Goal: Book appointment/travel/reservation

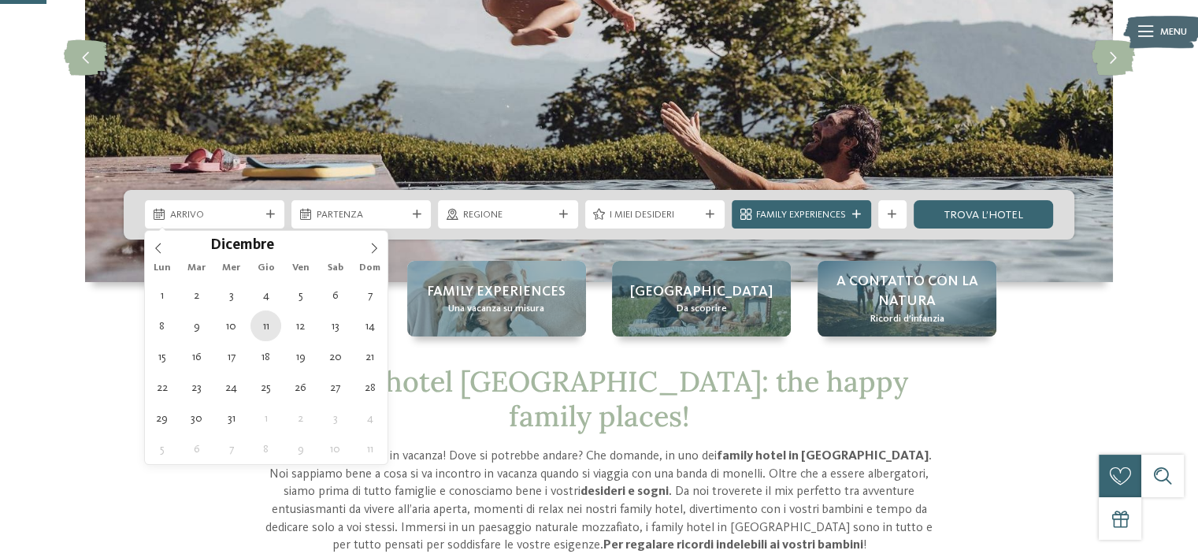
type div "11.12.2025"
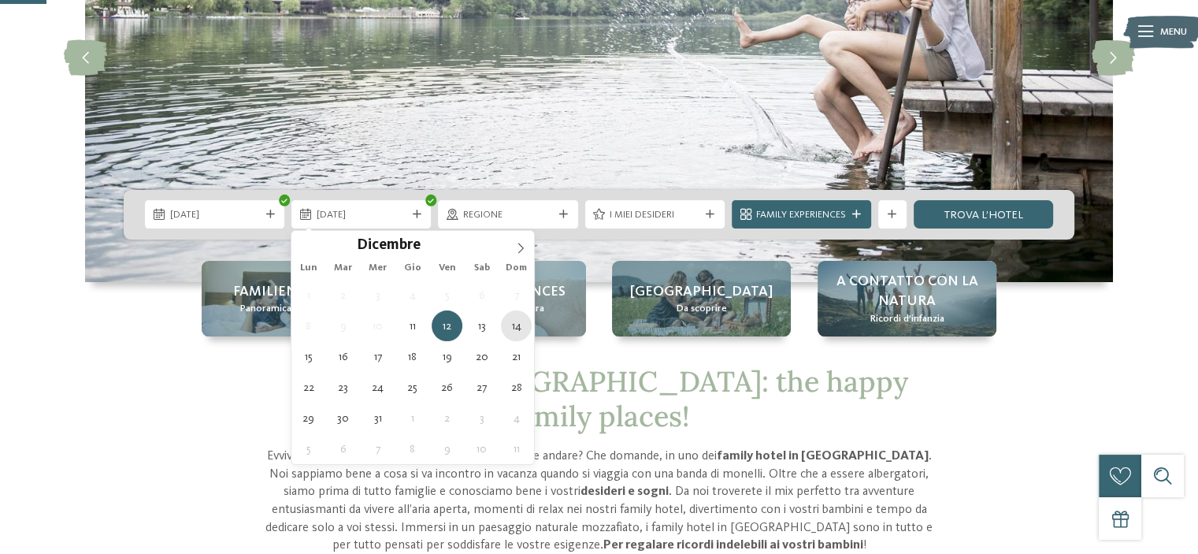
type div "14.12.2025"
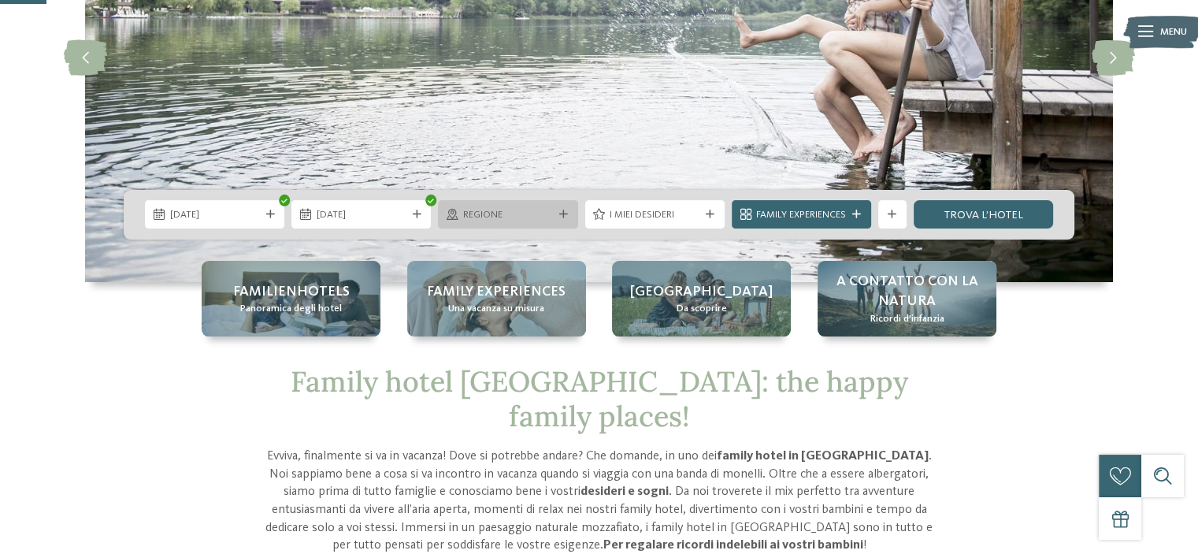
click at [523, 214] on span "Regione" at bounding box center [508, 215] width 90 height 14
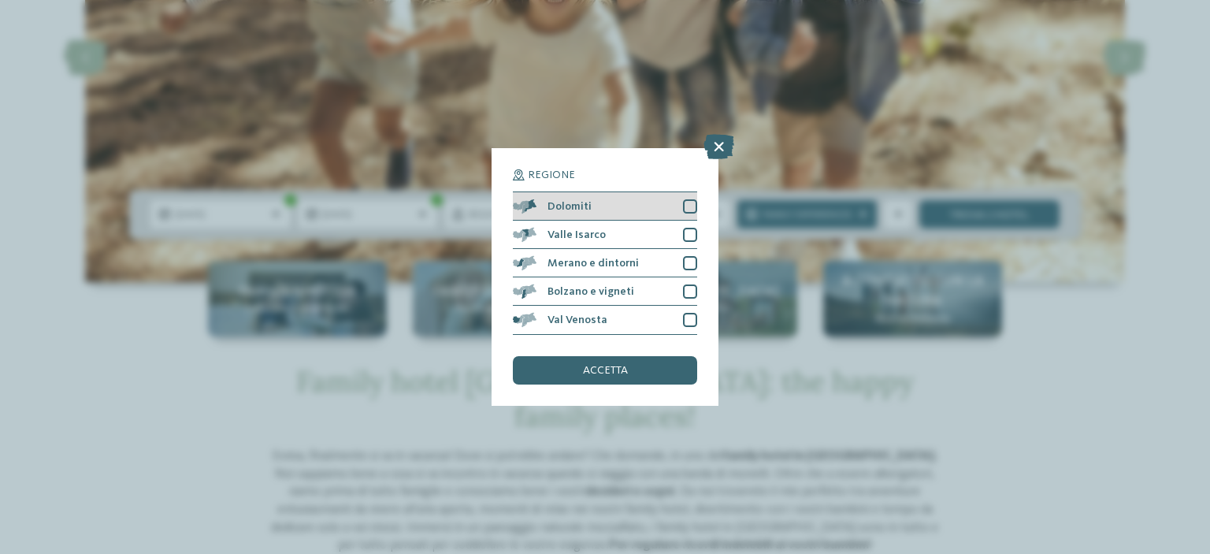
click at [689, 201] on div at bounding box center [690, 206] width 14 height 14
click at [644, 370] on div "accetta" at bounding box center [605, 370] width 184 height 28
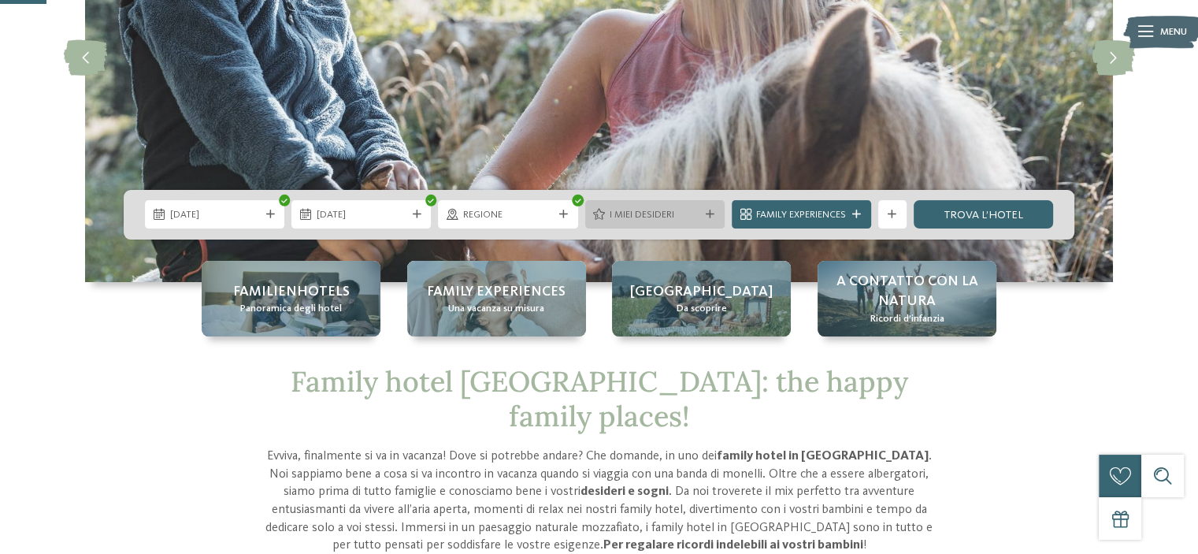
click at [676, 220] on span "I miei desideri" at bounding box center [655, 215] width 90 height 14
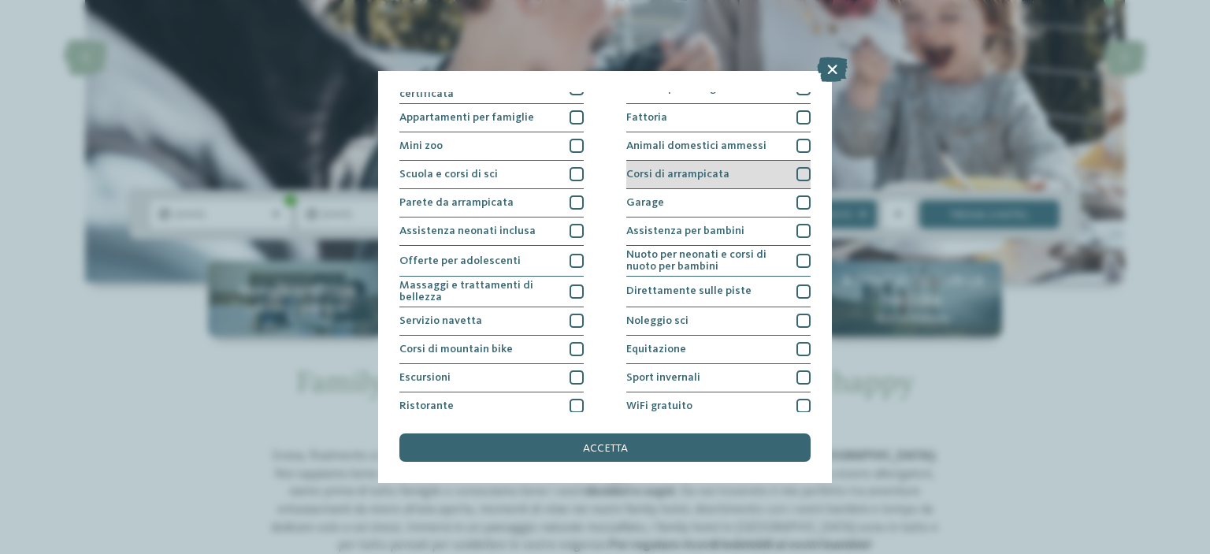
scroll to position [191, 0]
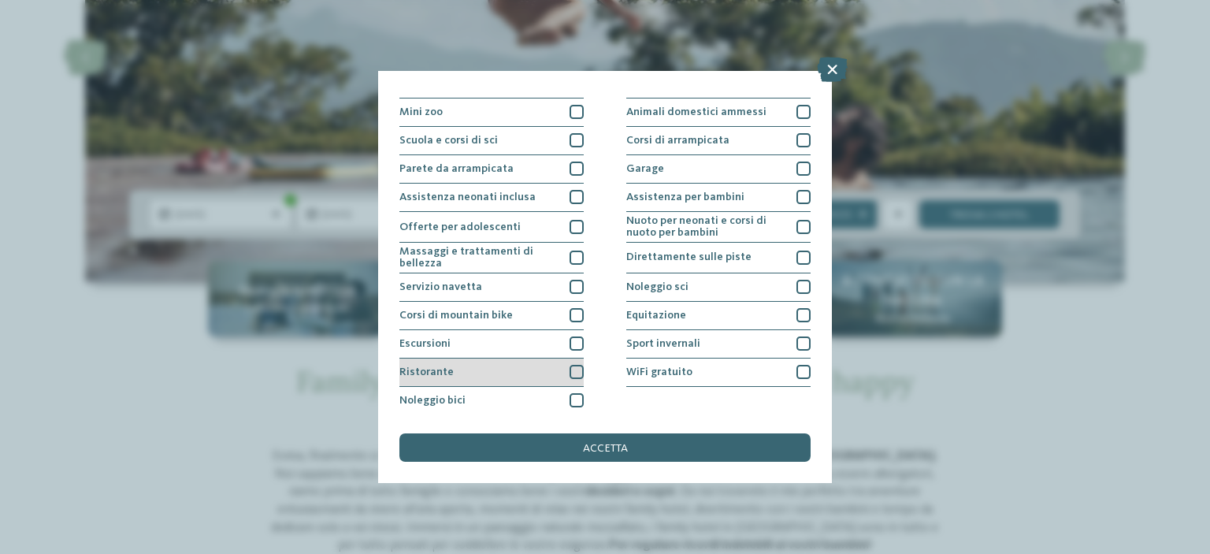
click at [572, 371] on div at bounding box center [576, 372] width 14 height 14
click at [571, 343] on div at bounding box center [576, 343] width 14 height 14
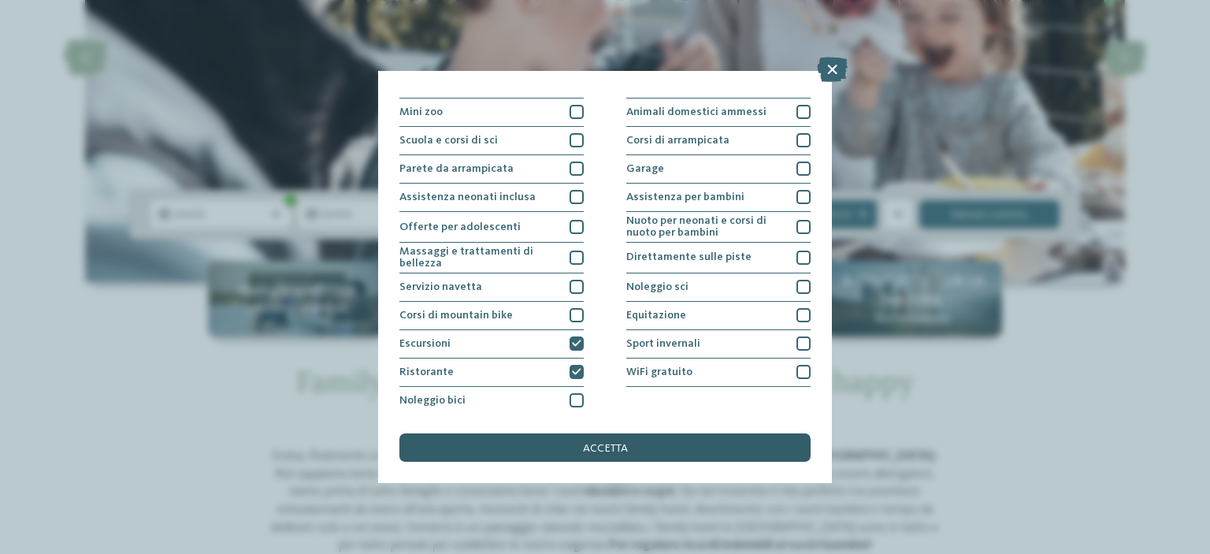
click at [624, 440] on div "accetta" at bounding box center [604, 447] width 411 height 28
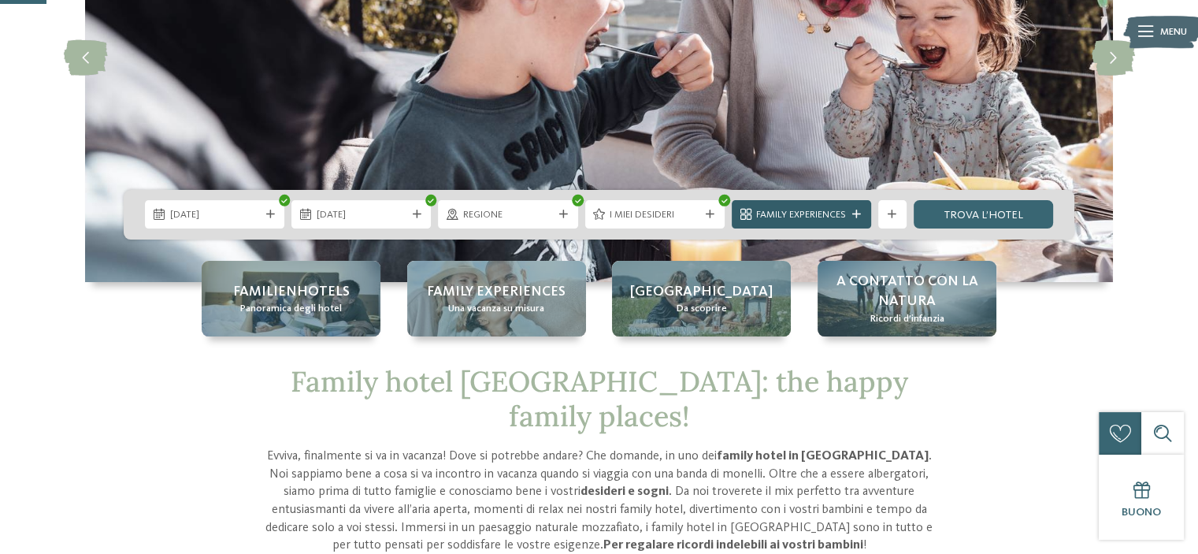
click at [807, 213] on span "Family Experiences" at bounding box center [801, 215] width 90 height 14
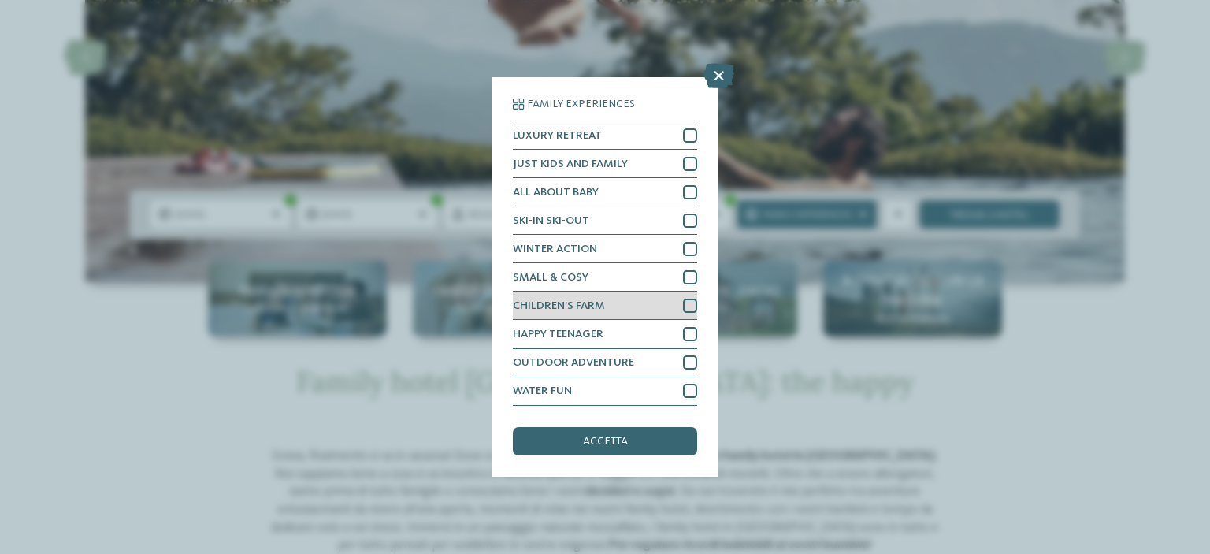
click at [686, 302] on div at bounding box center [690, 305] width 14 height 14
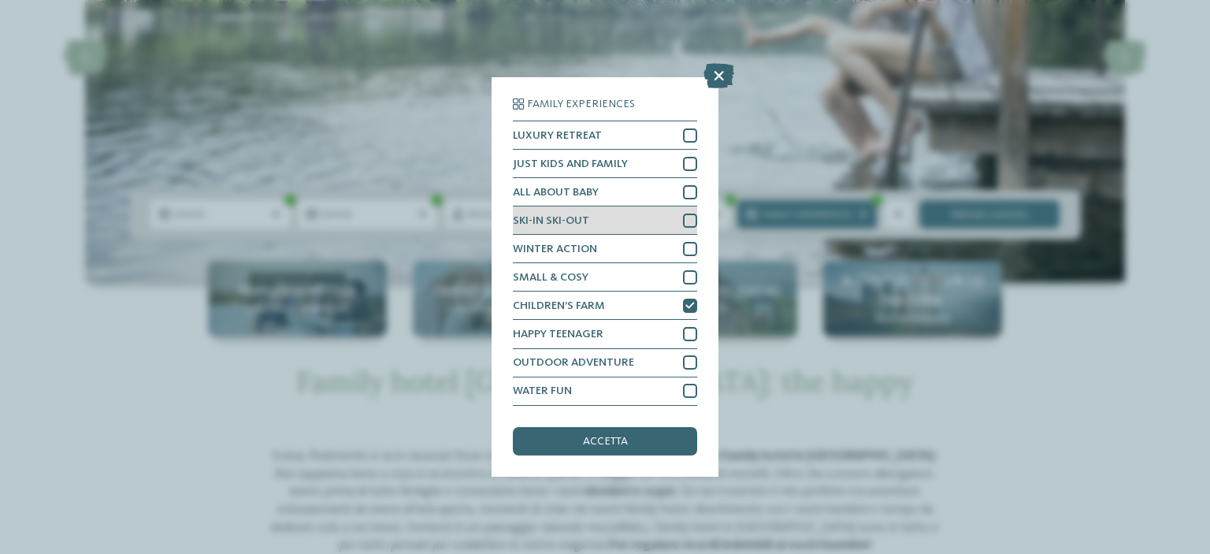
click at [674, 213] on div "SKI-IN SKI-OUT" at bounding box center [605, 220] width 184 height 28
click at [683, 246] on div at bounding box center [690, 249] width 14 height 14
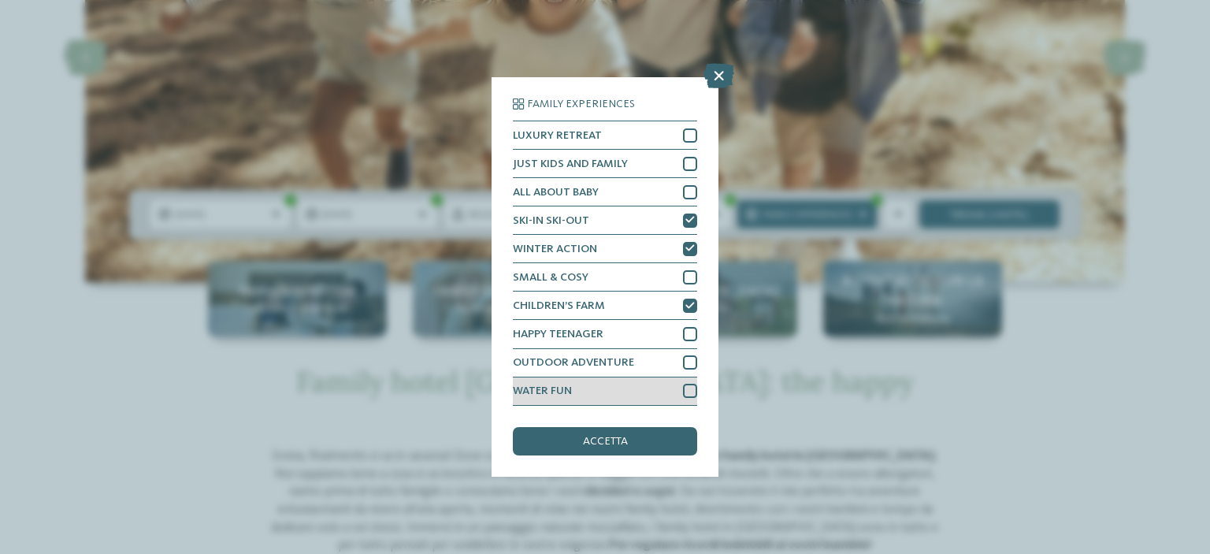
click at [687, 387] on div at bounding box center [690, 391] width 14 height 14
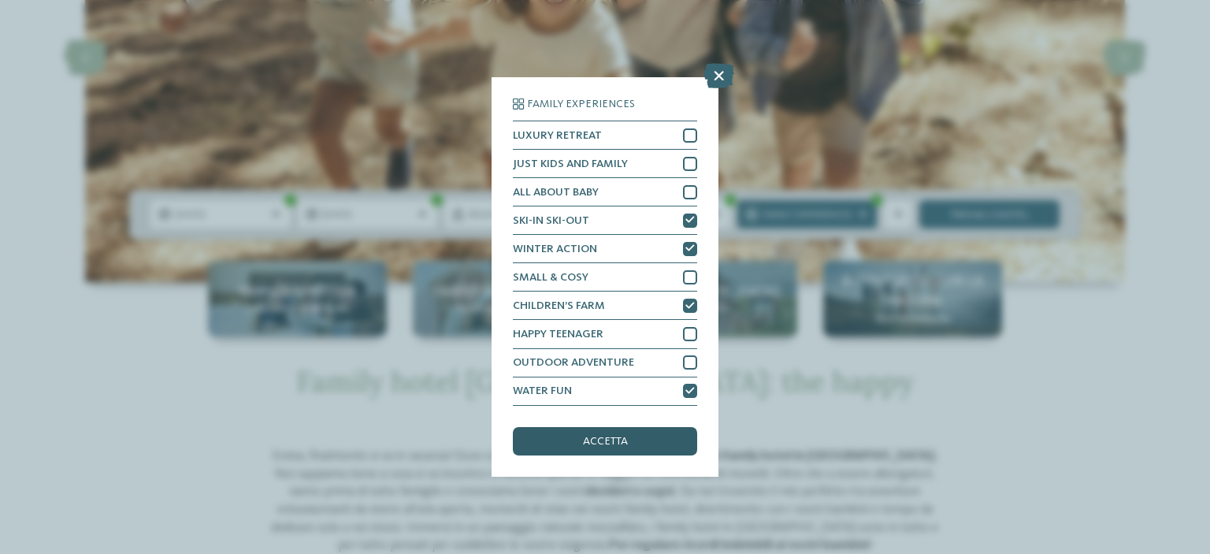
click at [663, 440] on div "accetta" at bounding box center [605, 441] width 184 height 28
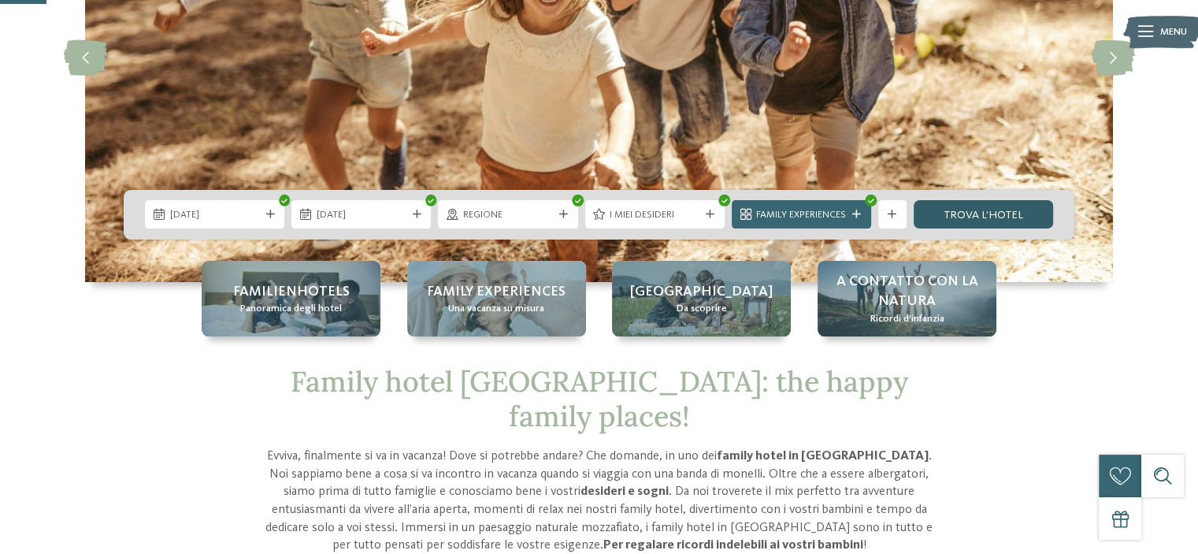
click at [936, 208] on link "trova l’hotel" at bounding box center [982, 214] width 139 height 28
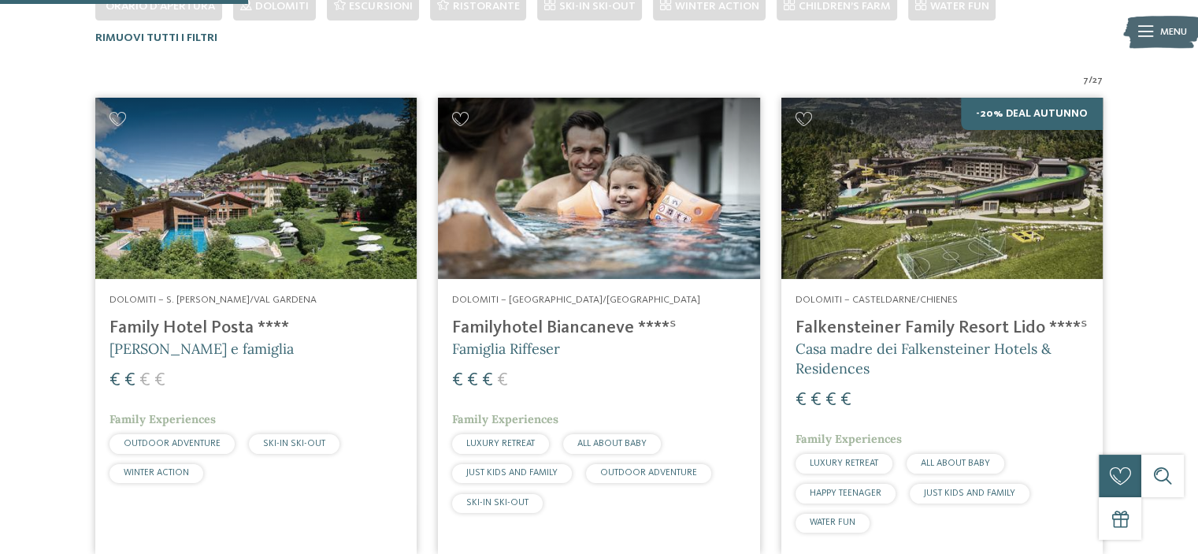
click at [176, 318] on h4 "Family Hotel Posta ****" at bounding box center [255, 327] width 293 height 21
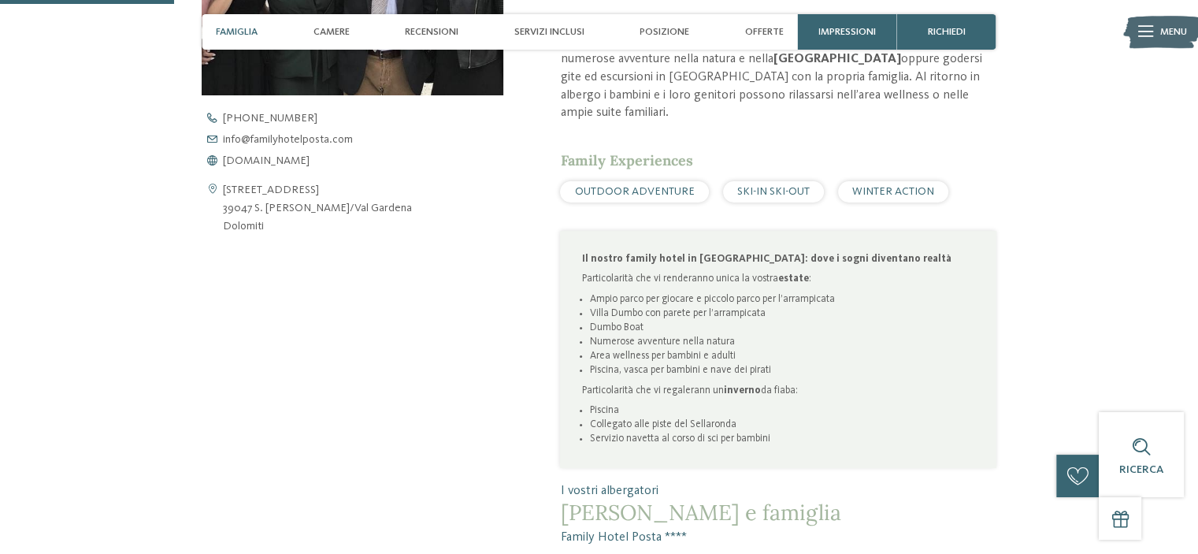
scroll to position [709, 0]
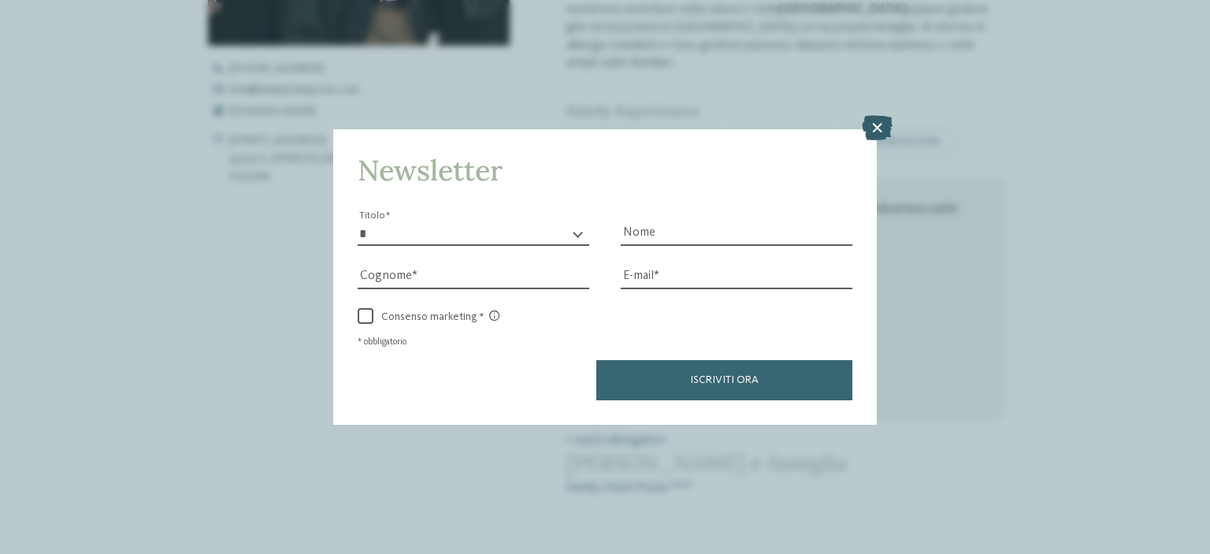
click at [884, 127] on icon at bounding box center [877, 127] width 31 height 25
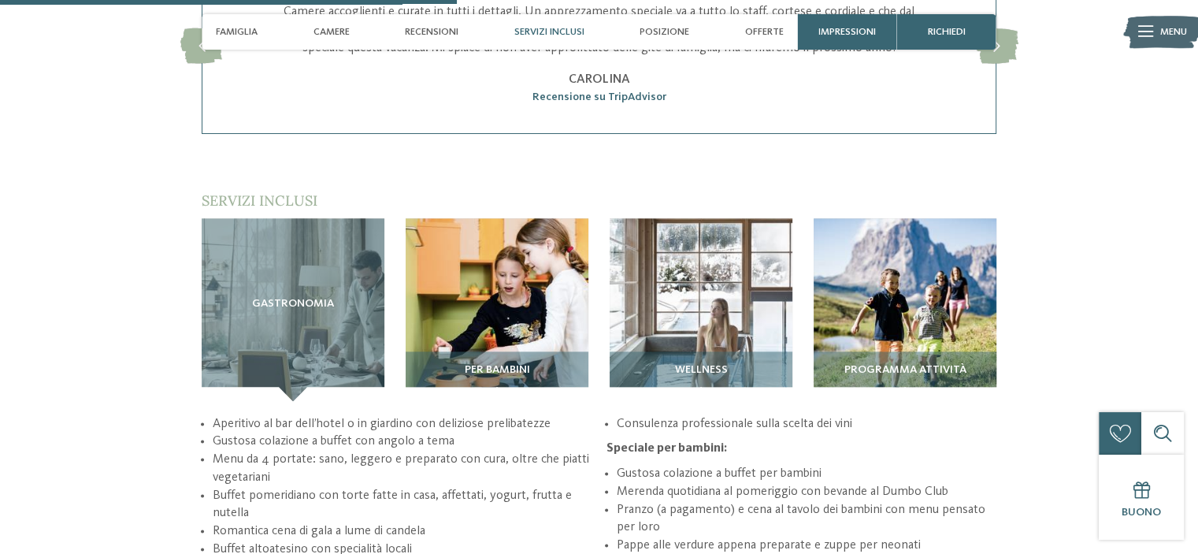
scroll to position [1890, 0]
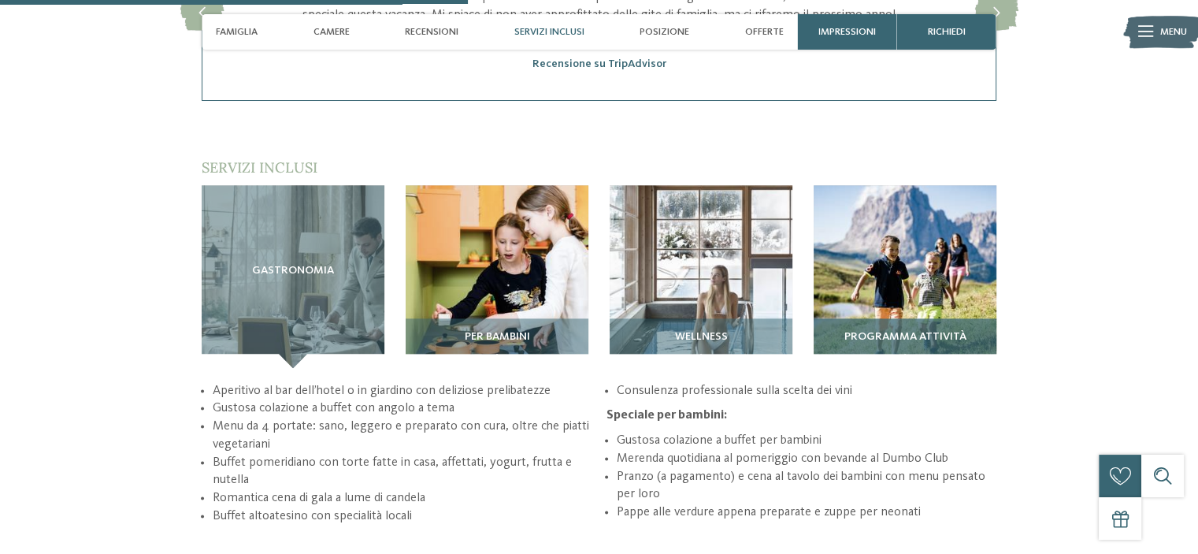
click at [911, 318] on div "Programma attività" at bounding box center [904, 343] width 183 height 50
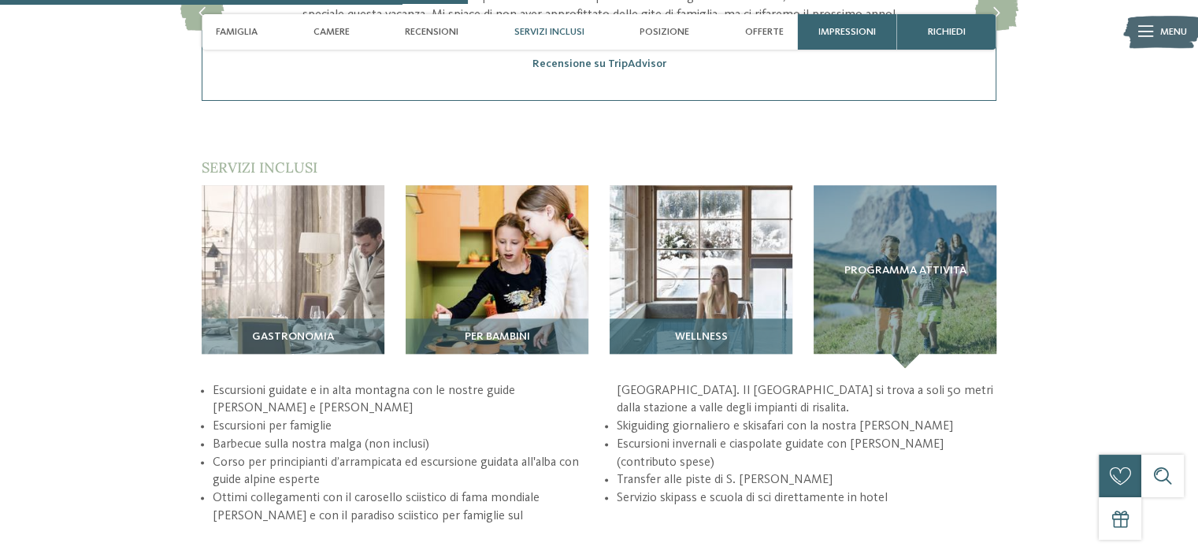
click at [770, 224] on img at bounding box center [701, 276] width 183 height 183
